Goal: Task Accomplishment & Management: Use online tool/utility

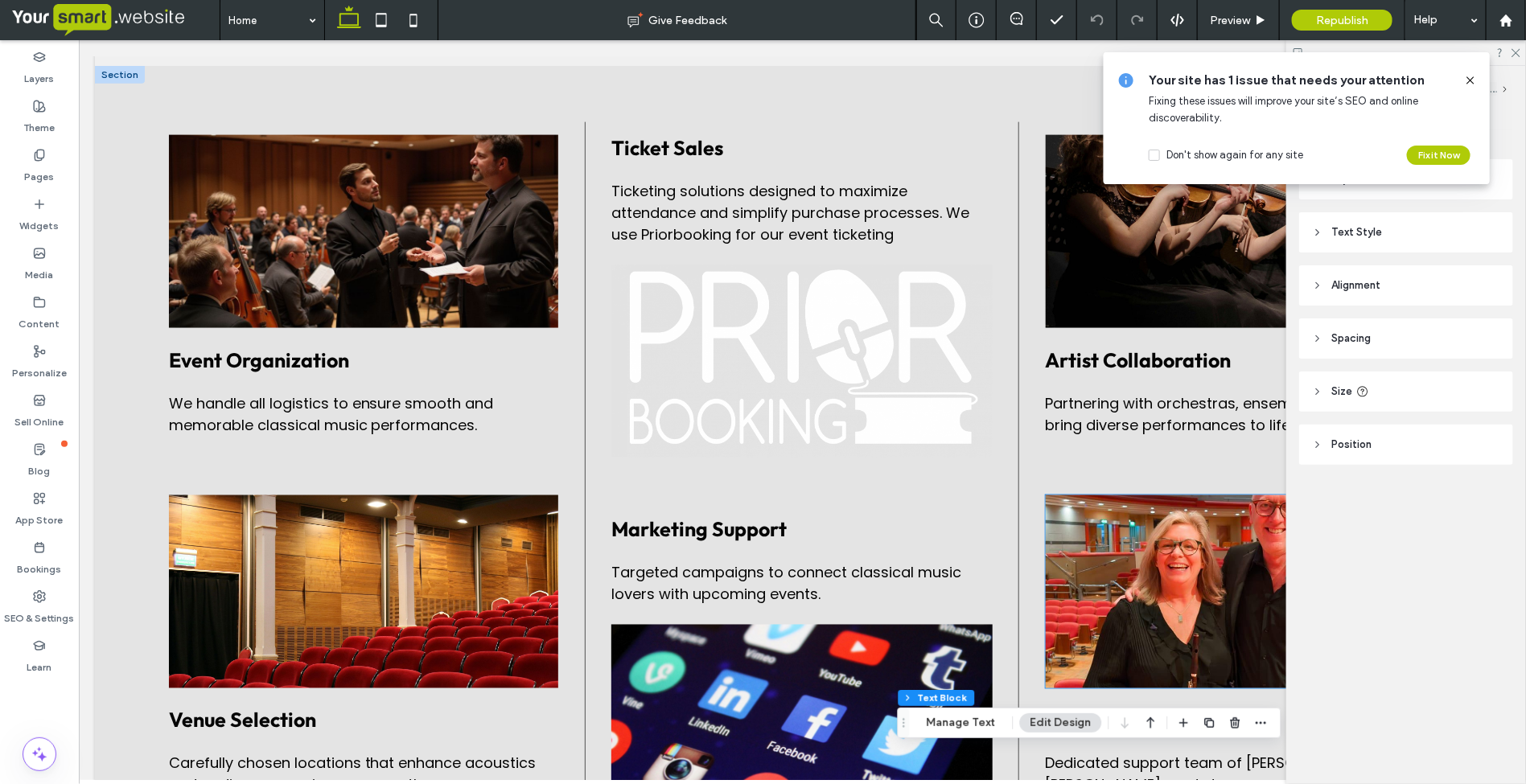
scroll to position [1082, 0]
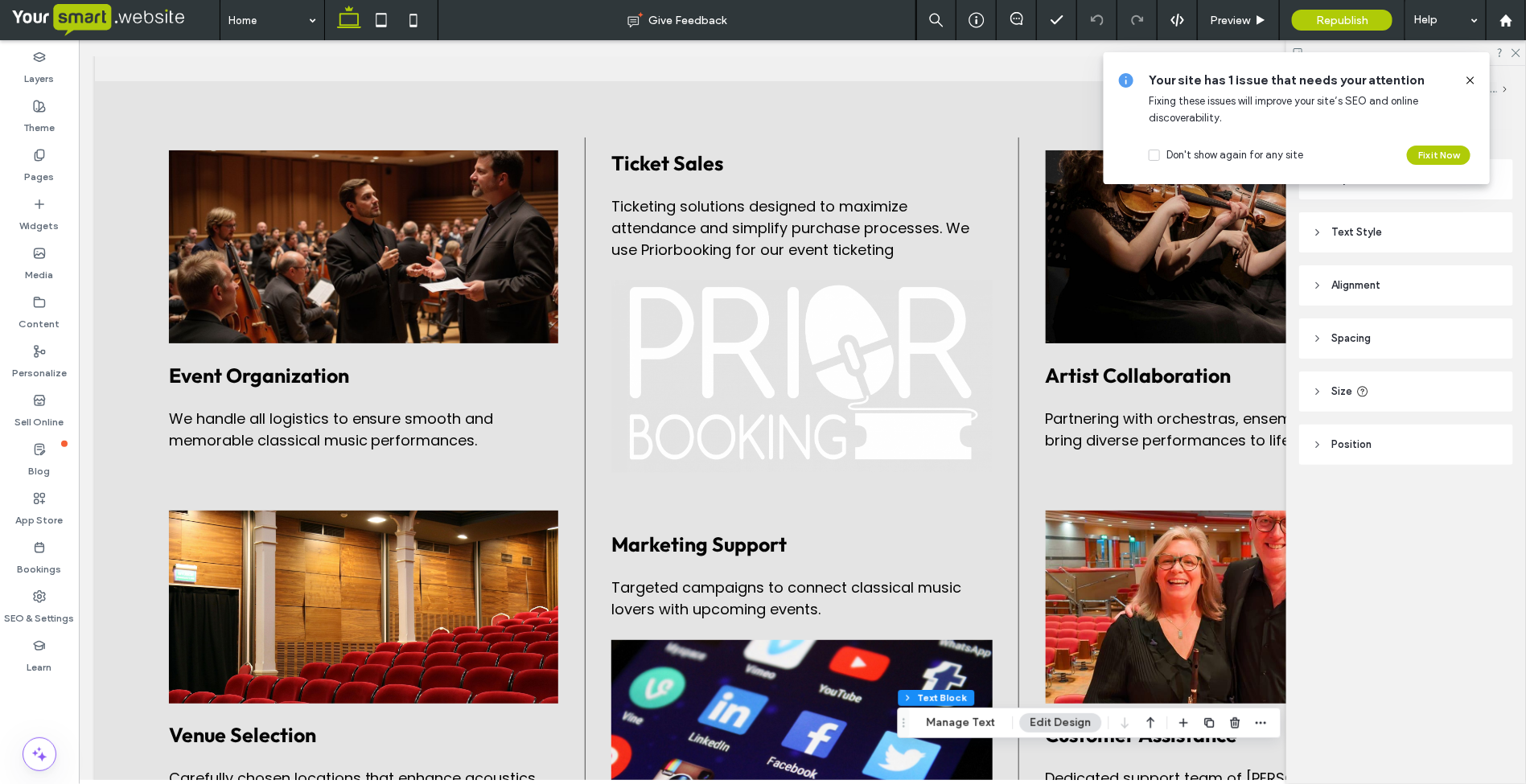
click at [1471, 80] on use at bounding box center [1470, 80] width 7 height 7
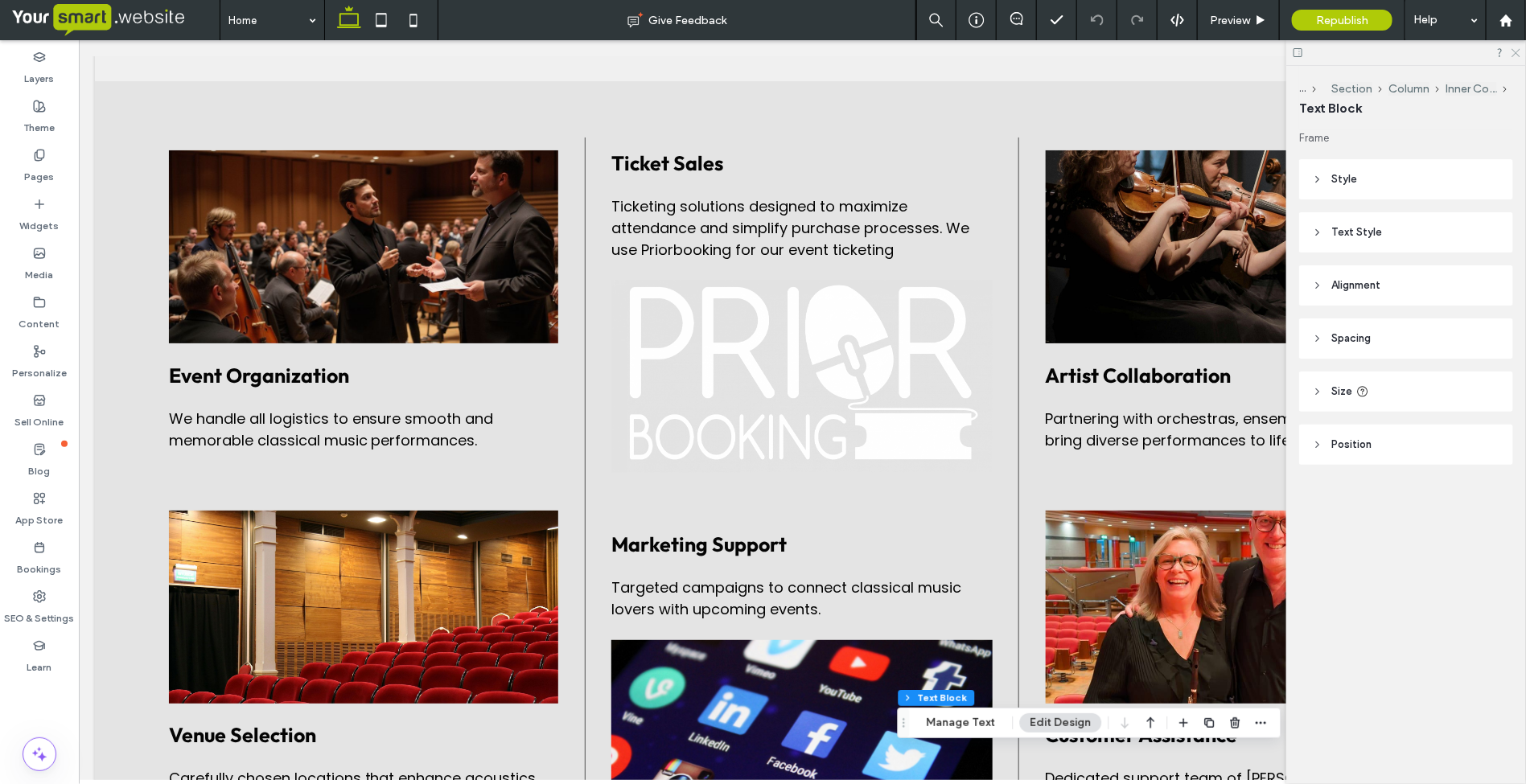
drag, startPoint x: 1514, startPoint y: 51, endPoint x: 1386, endPoint y: 86, distance: 132.7
click at [1514, 51] on use at bounding box center [1516, 53] width 9 height 9
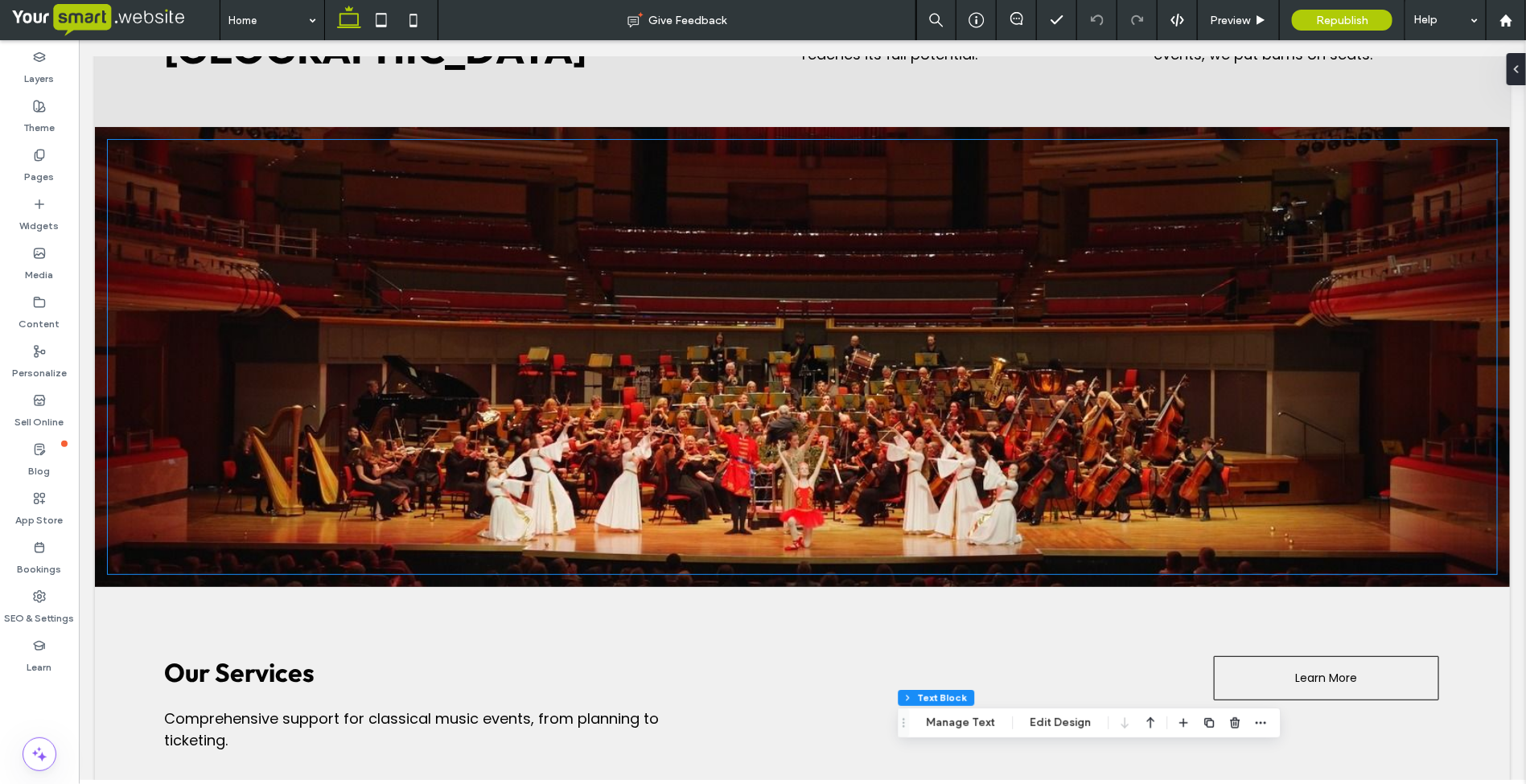
scroll to position [0, 0]
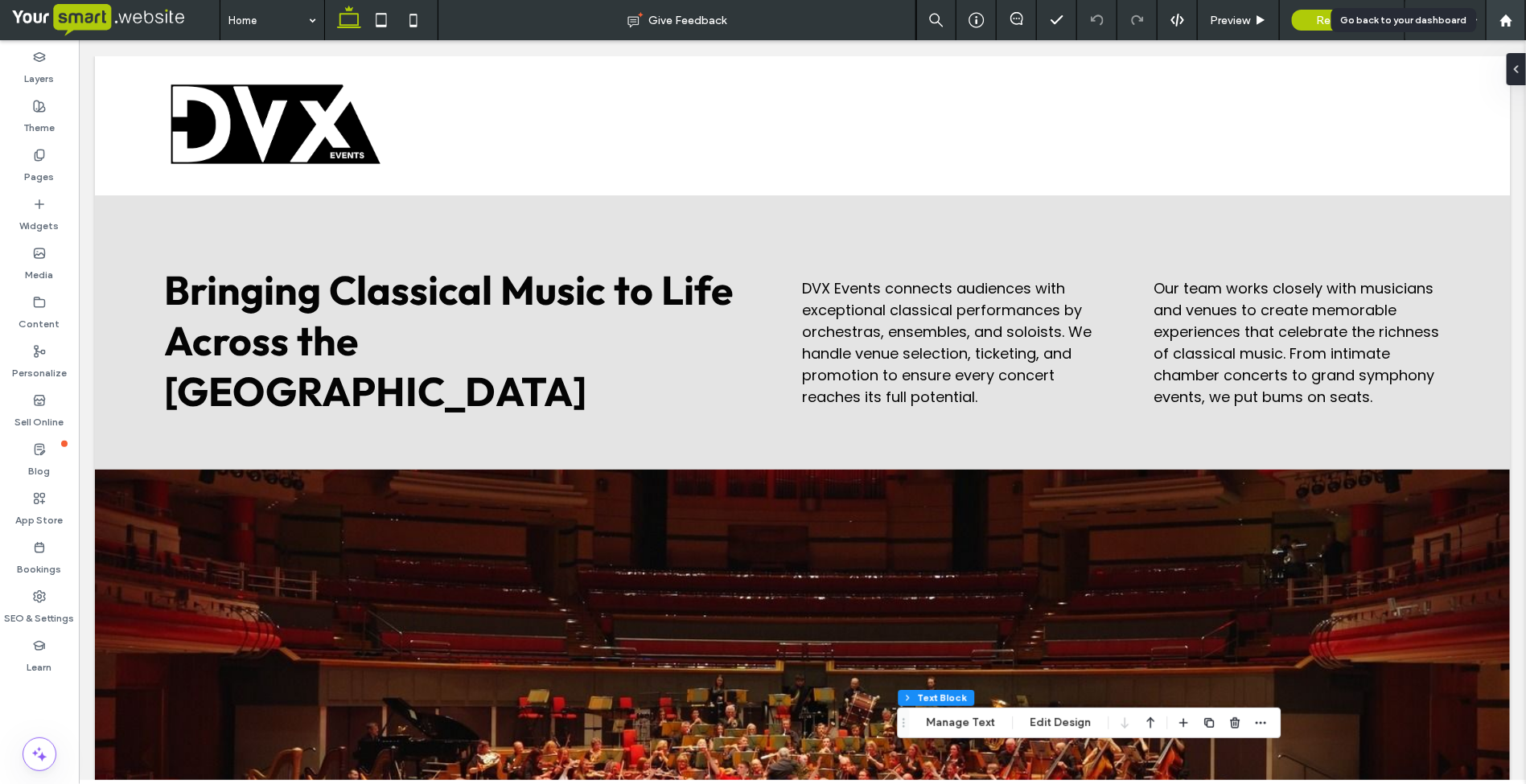
click at [1502, 18] on use at bounding box center [1505, 19] width 12 height 12
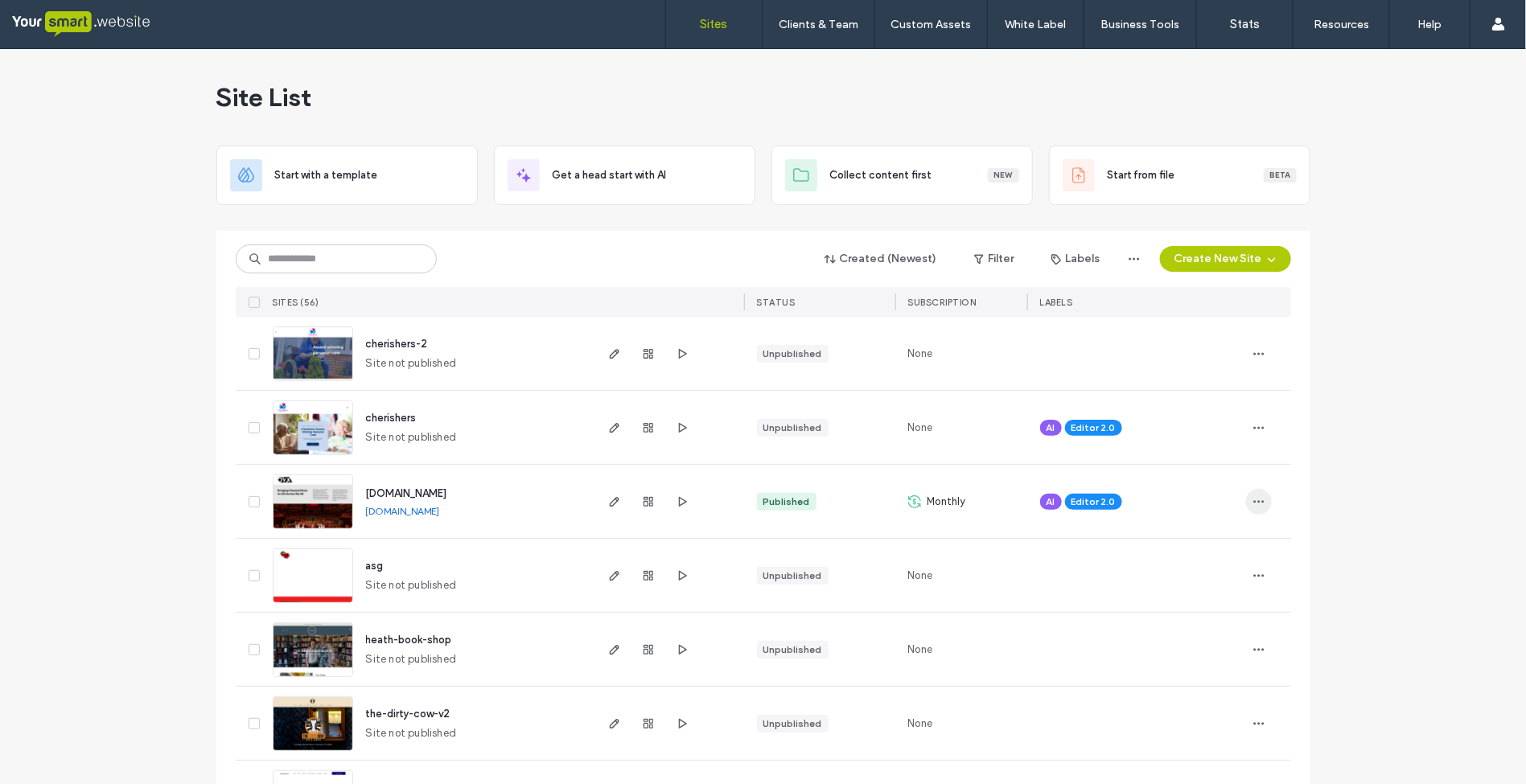
click at [1252, 499] on icon "button" at bounding box center [1258, 502] width 13 height 13
click at [608, 503] on icon "button" at bounding box center [614, 502] width 13 height 13
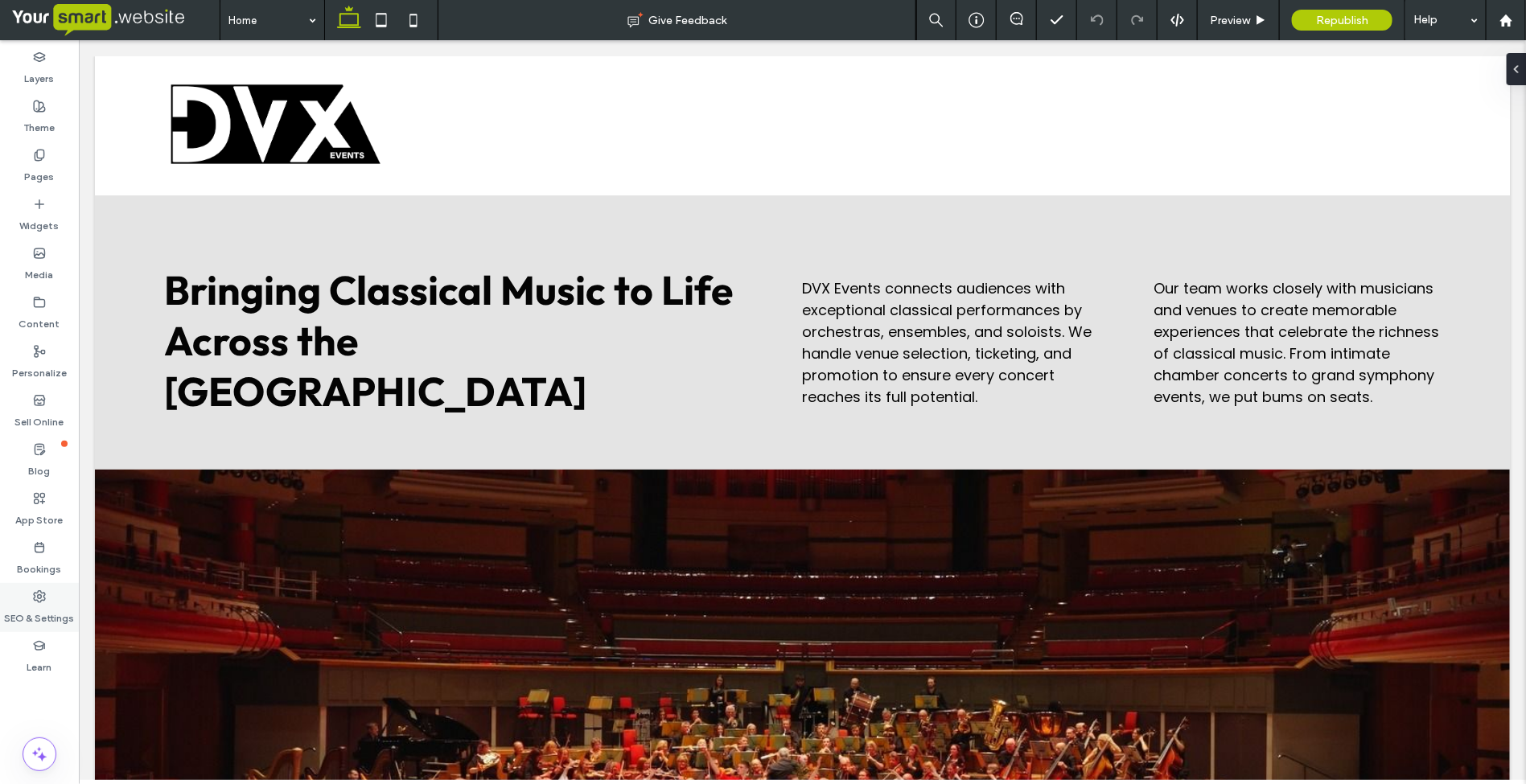
click at [38, 599] on icon at bounding box center [40, 597] width 13 height 13
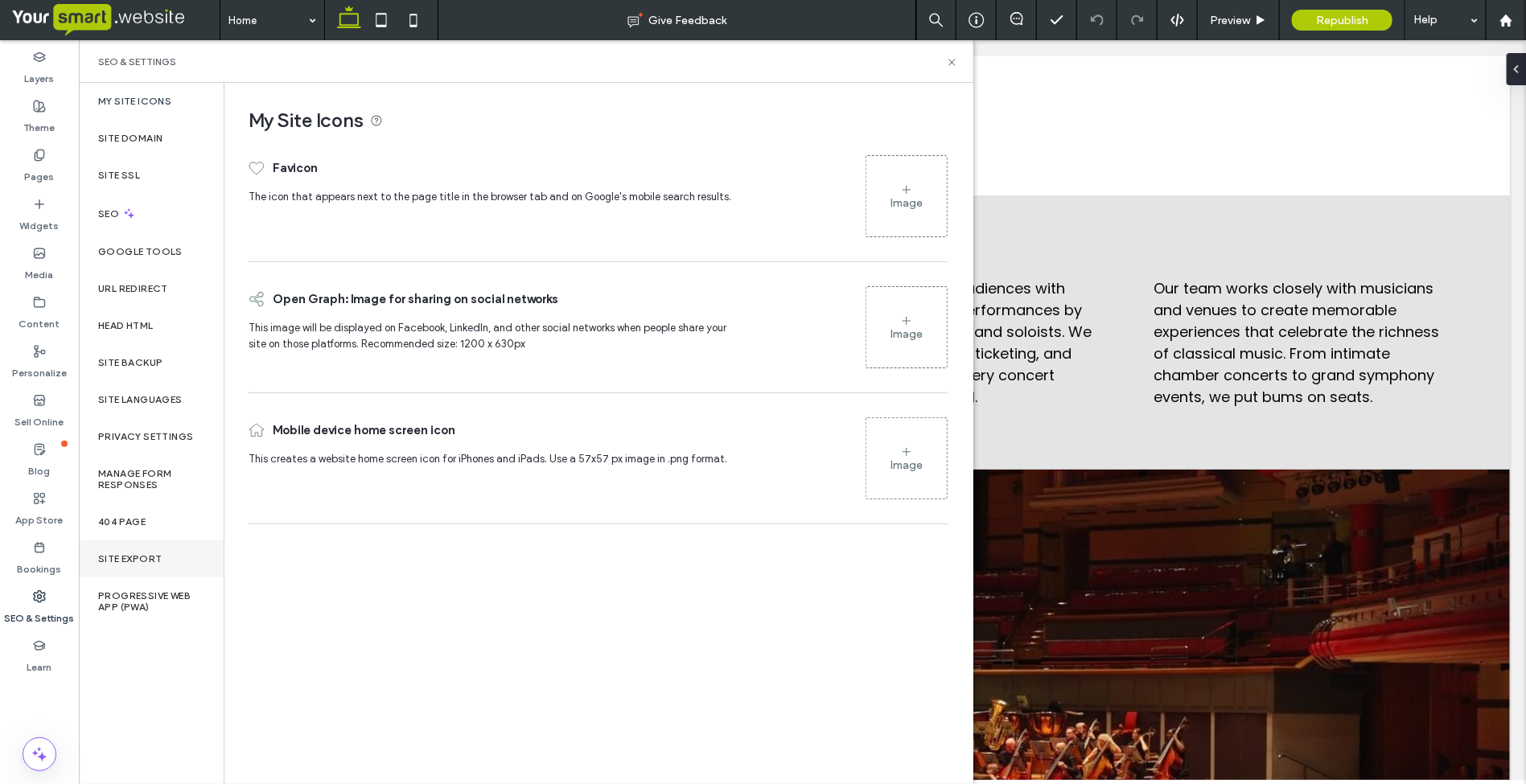
click at [122, 559] on label "Site Export" at bounding box center [129, 559] width 64 height 11
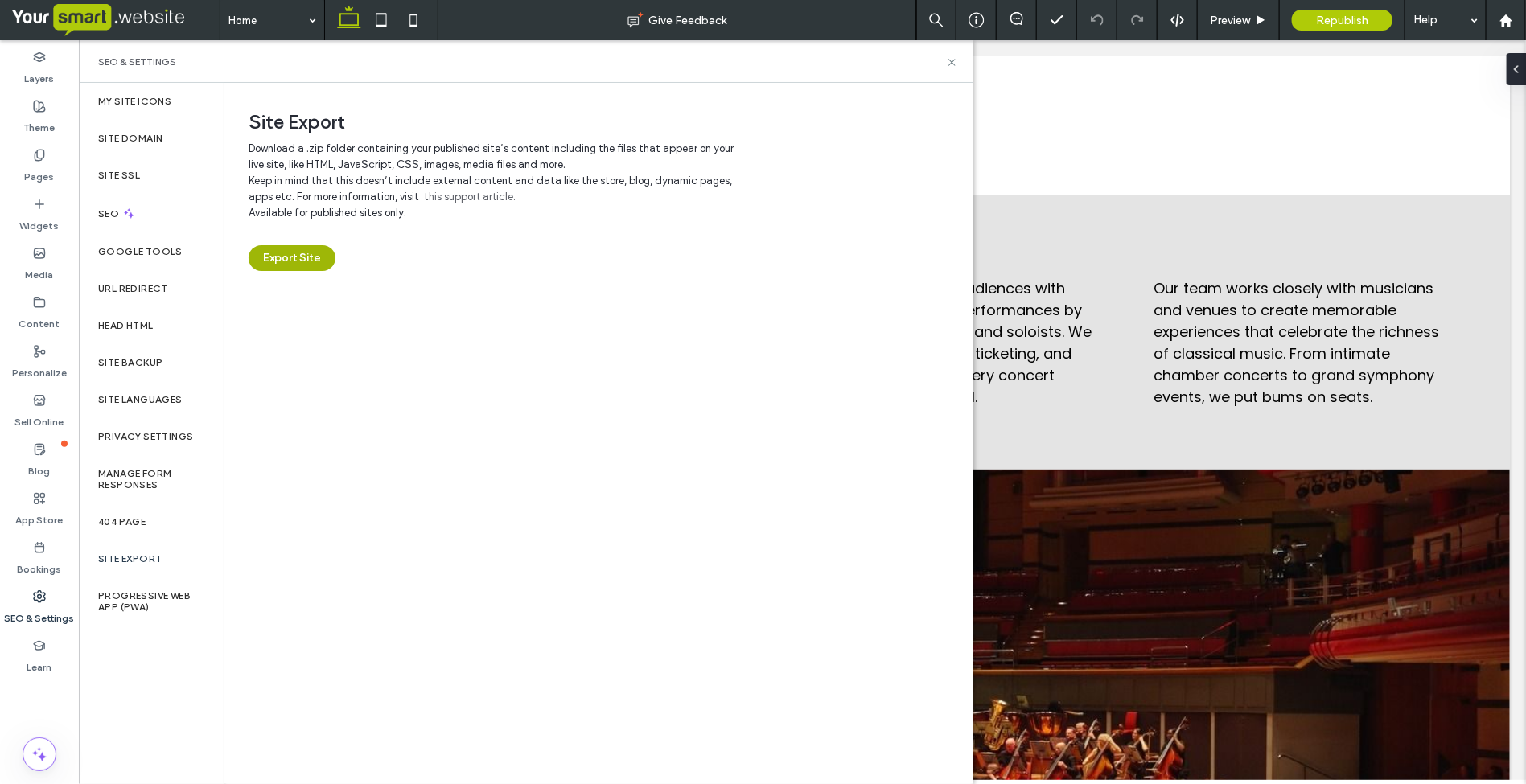
click at [276, 259] on button "Export Site" at bounding box center [292, 258] width 87 height 26
